Goal: Check status: Check status

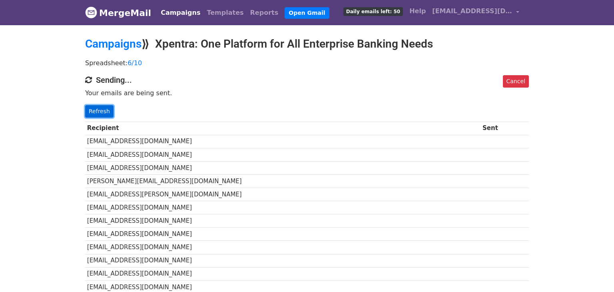
click at [105, 112] on link "Refresh" at bounding box center [99, 111] width 28 height 12
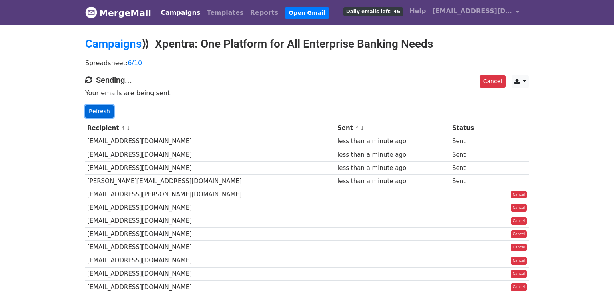
click at [98, 110] on link "Refresh" at bounding box center [99, 111] width 28 height 12
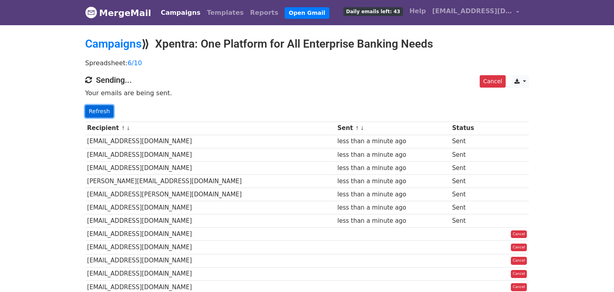
click at [97, 113] on link "Refresh" at bounding box center [99, 111] width 28 height 12
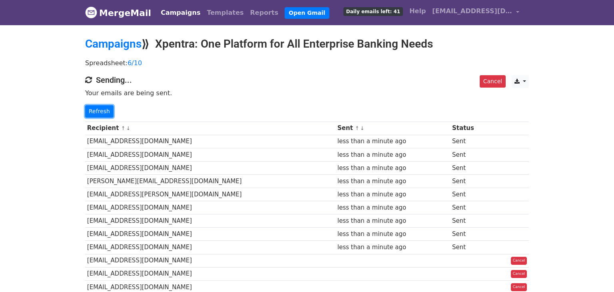
click at [97, 113] on link "Refresh" at bounding box center [99, 111] width 28 height 12
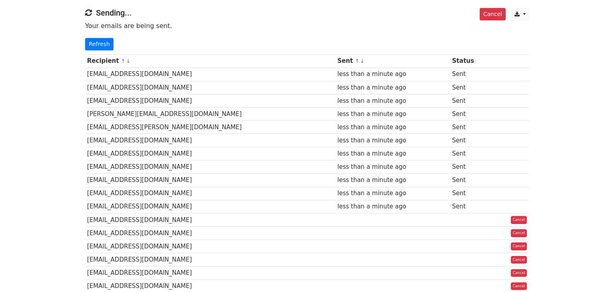
scroll to position [45, 0]
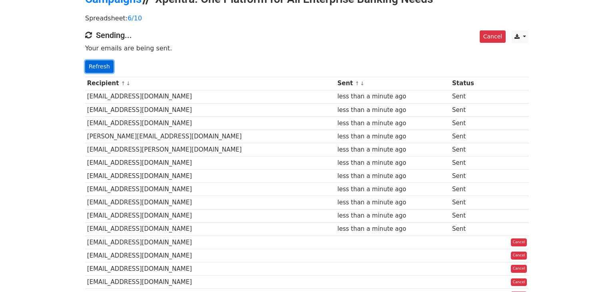
click at [103, 68] on link "Refresh" at bounding box center [99, 66] width 28 height 12
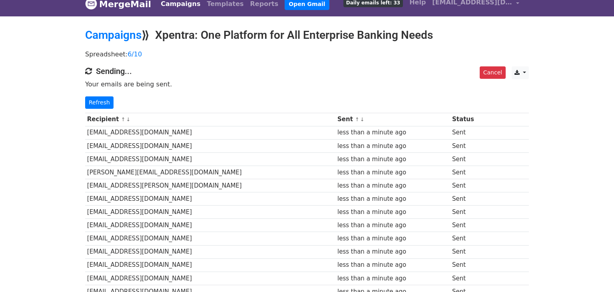
scroll to position [5, 0]
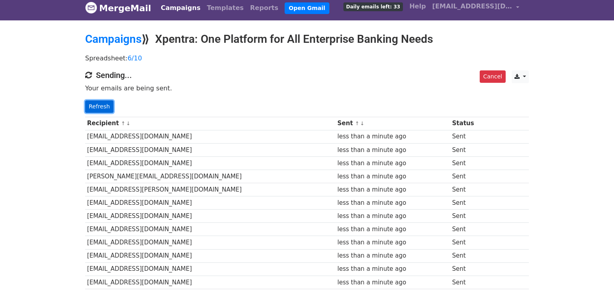
click at [105, 103] on link "Refresh" at bounding box center [99, 106] width 28 height 12
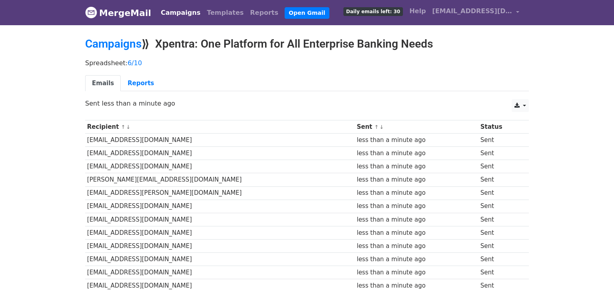
drag, startPoint x: 484, startPoint y: 245, endPoint x: 473, endPoint y: 136, distance: 109.2
click at [473, 136] on tbody "Recipient ↑ ↓ Sent ↑ ↓ Status [EMAIL_ADDRESS][DOMAIN_NAME] less than a minute a…" at bounding box center [307, 258] width 444 height 277
click at [424, 96] on div "Spreadsheet: 6/10 Emails Reports" at bounding box center [307, 77] width 456 height 45
